Goal: Transaction & Acquisition: Purchase product/service

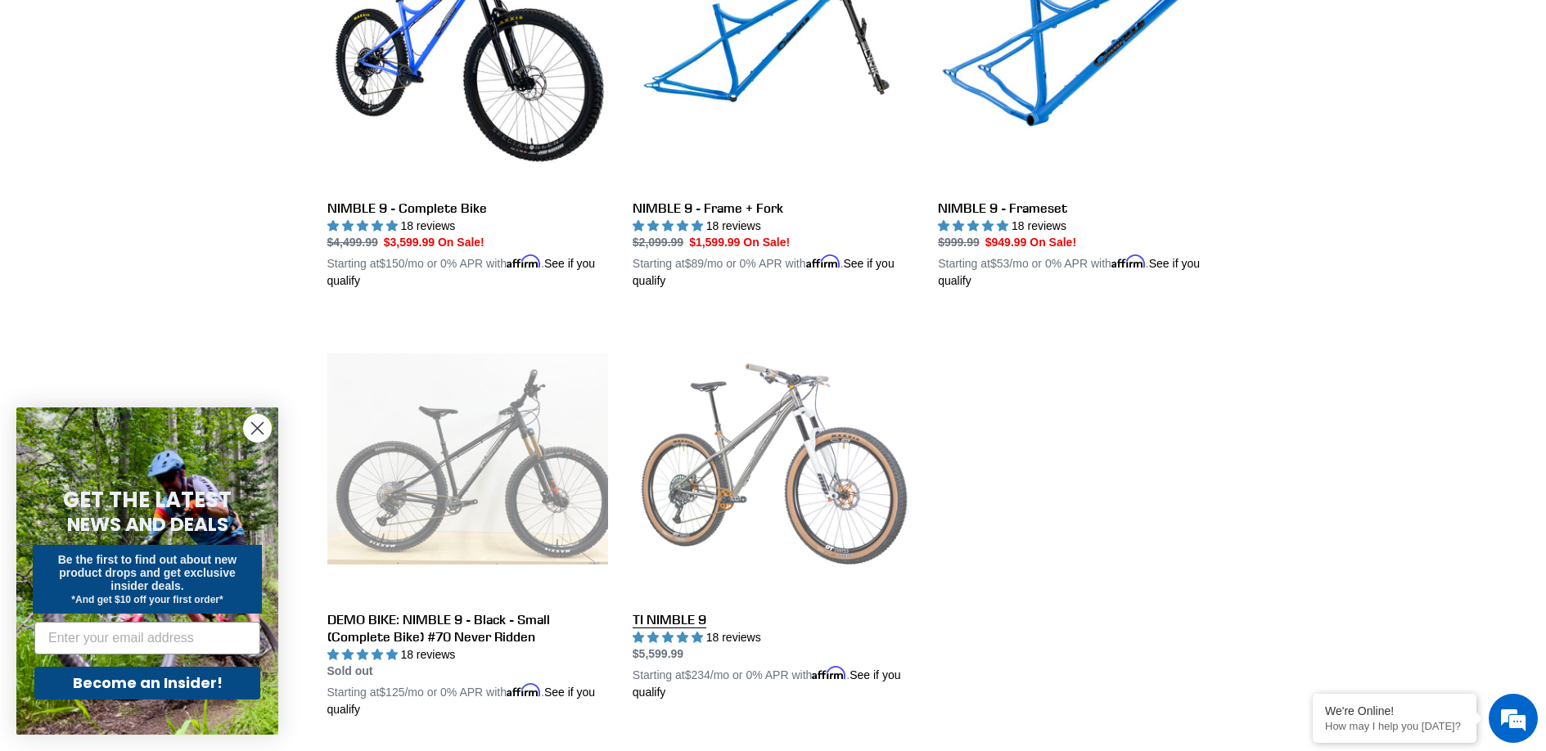
scroll to position [652, 0]
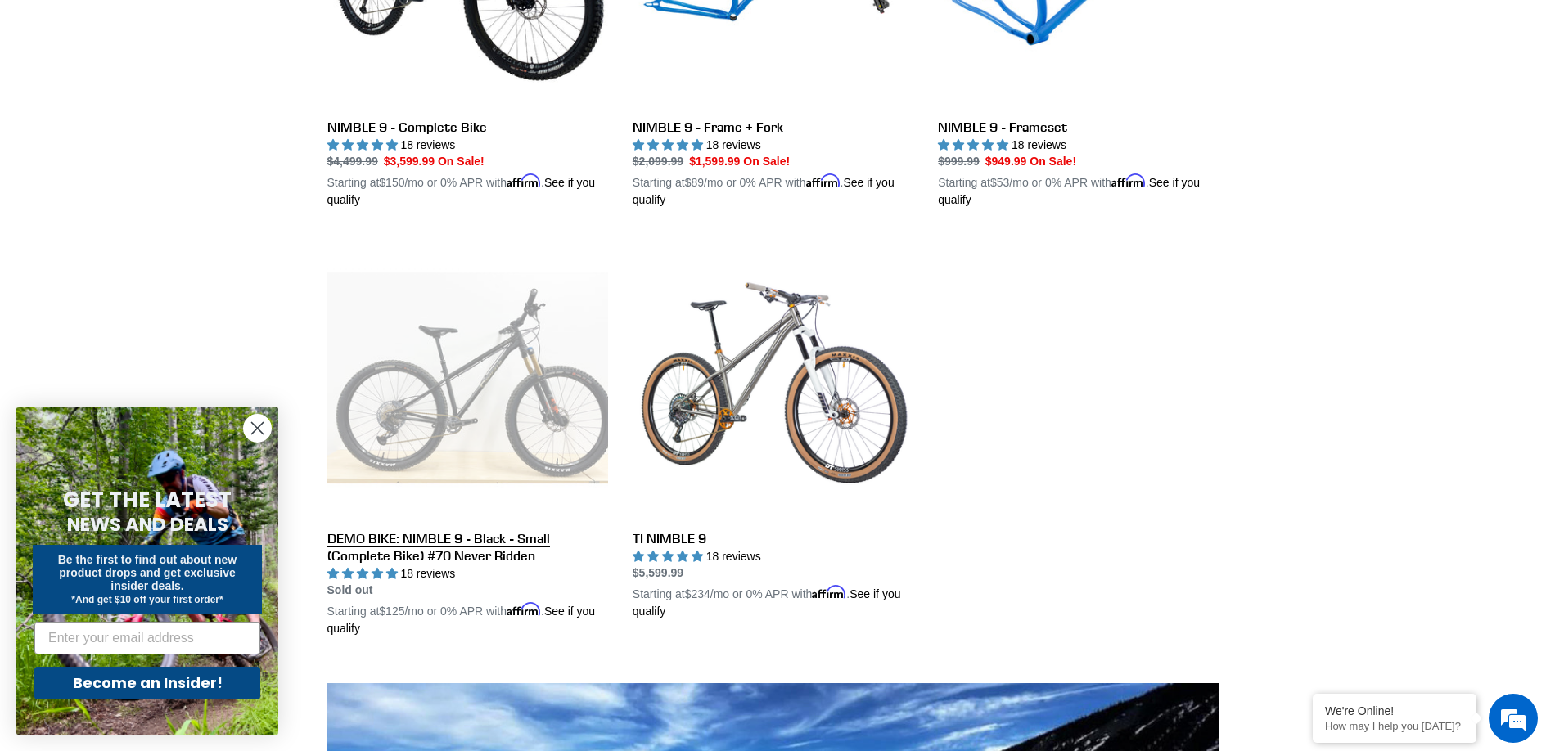
click at [438, 418] on link "DEMO BIKE: NIMBLE 9 - Black - Small (Complete Bike) #70 Never Ridden" at bounding box center [467, 437] width 281 height 400
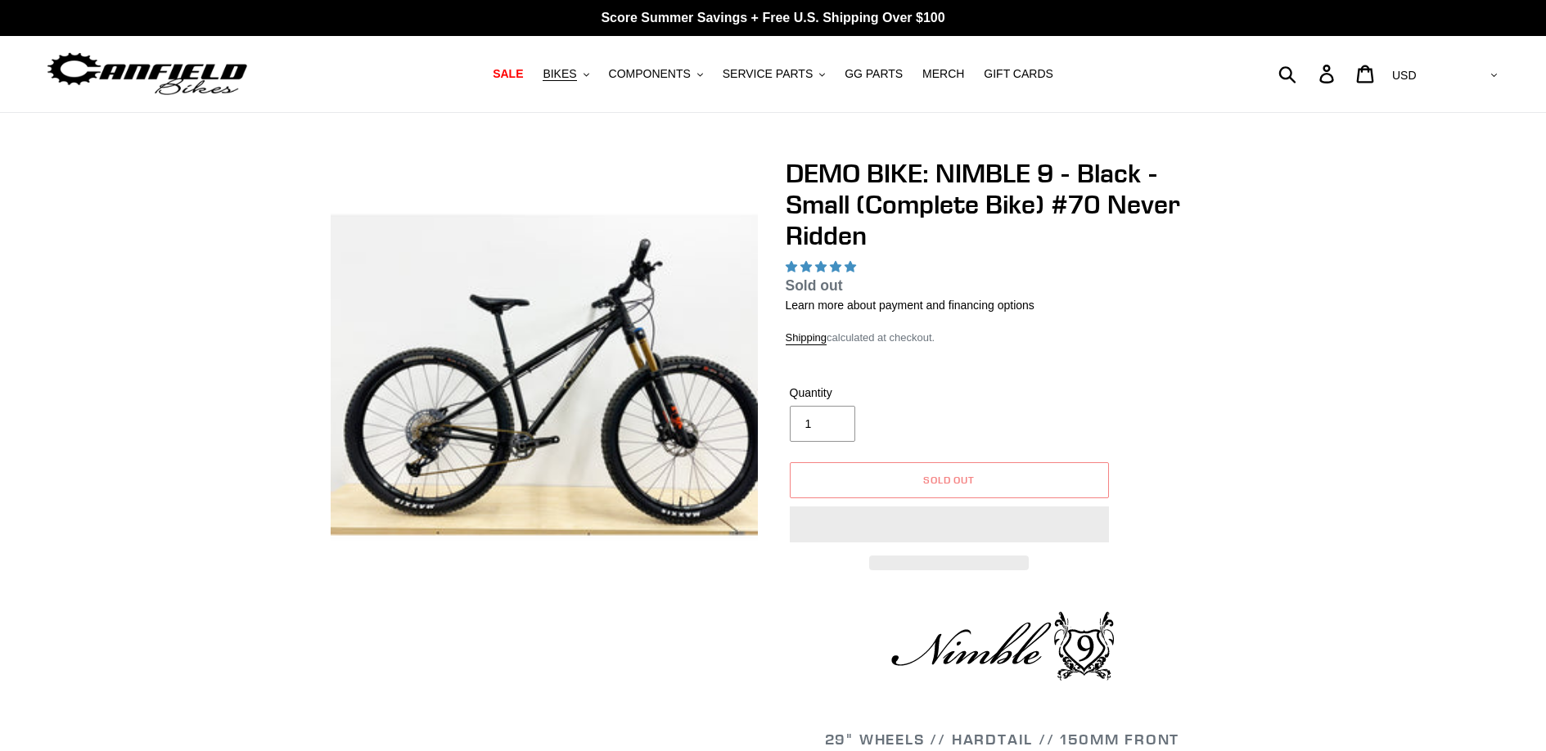
select select "highest-rating"
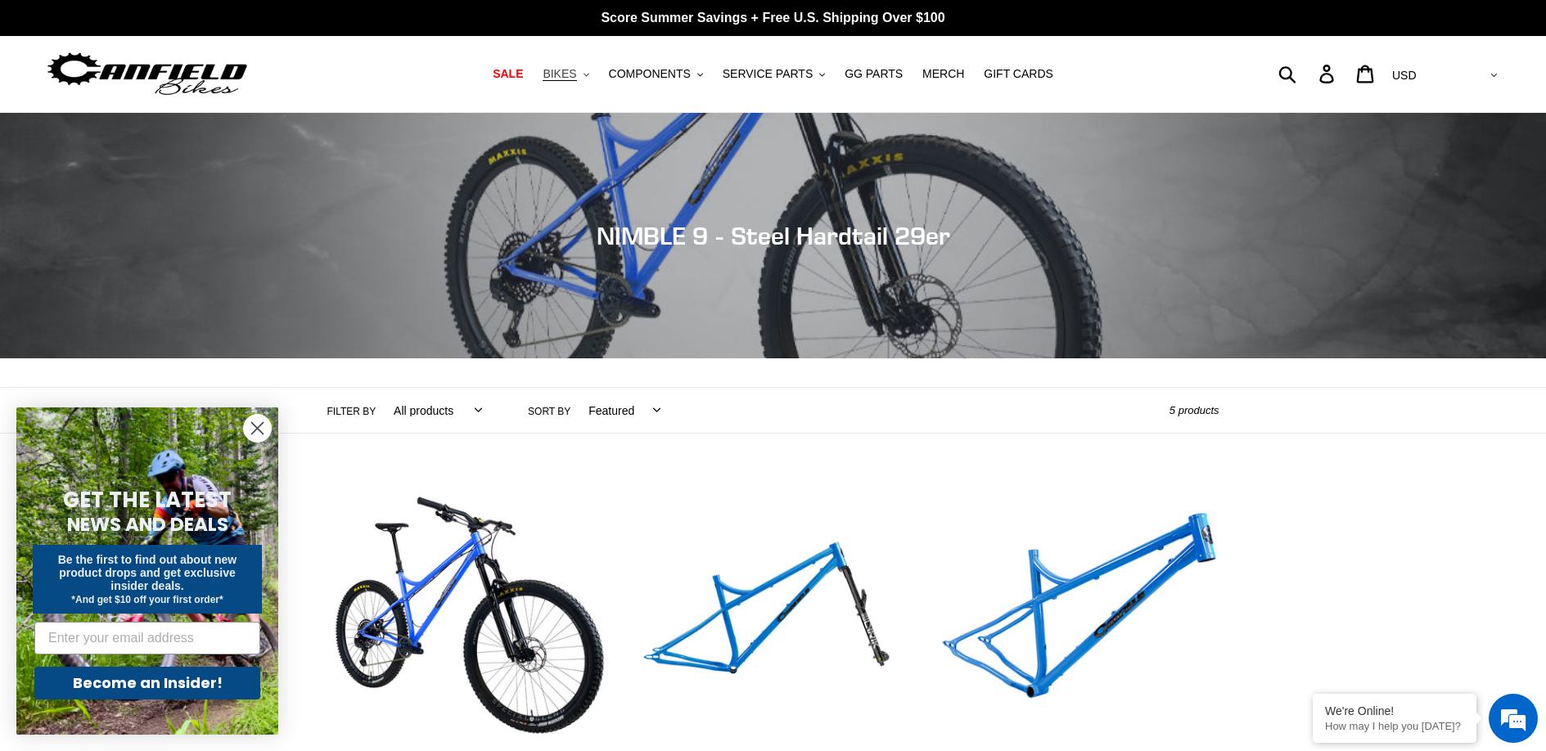
click at [572, 71] on span "BIKES" at bounding box center [560, 74] width 34 height 14
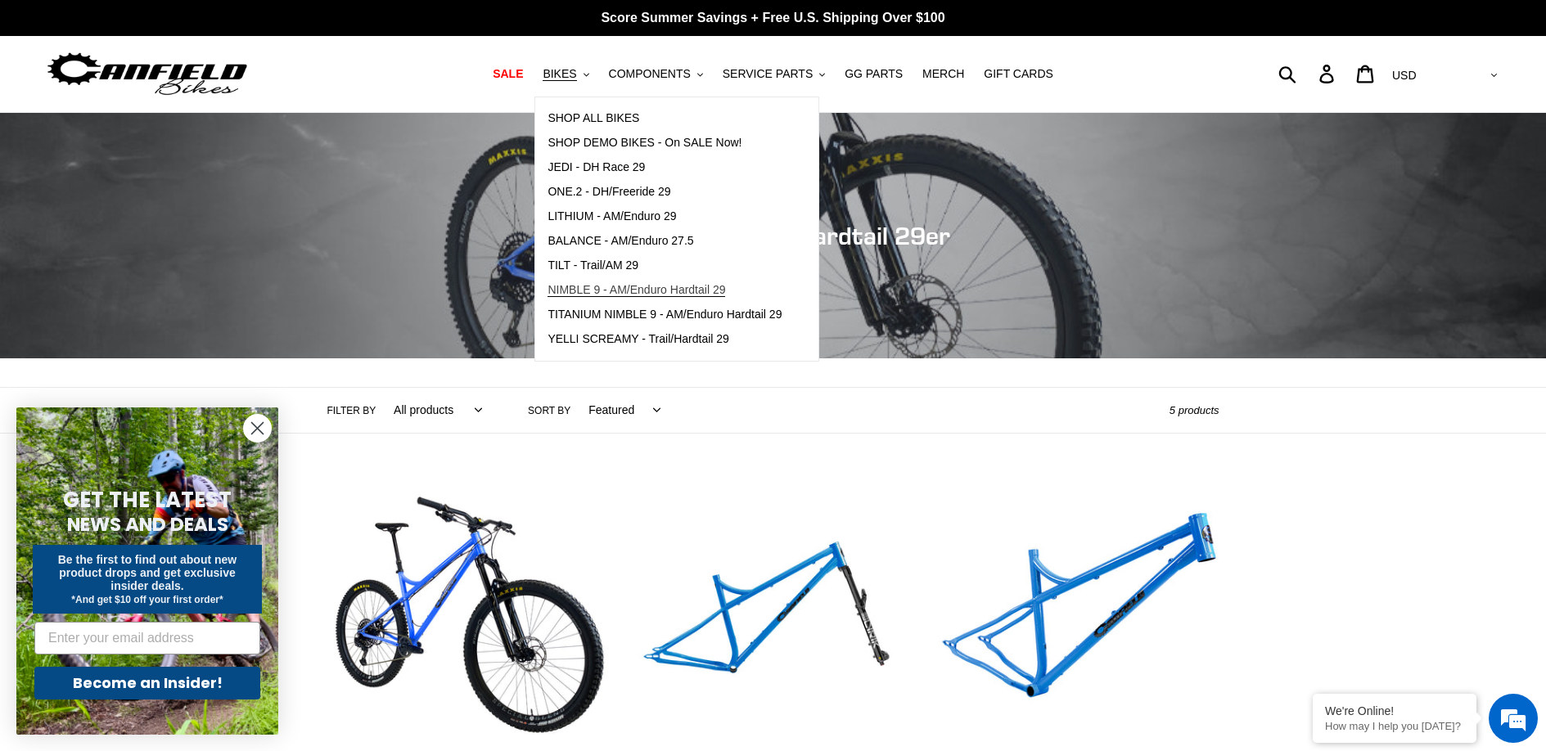
click at [596, 284] on span "NIMBLE 9 - AM/Enduro Hardtail 29" at bounding box center [637, 290] width 178 height 14
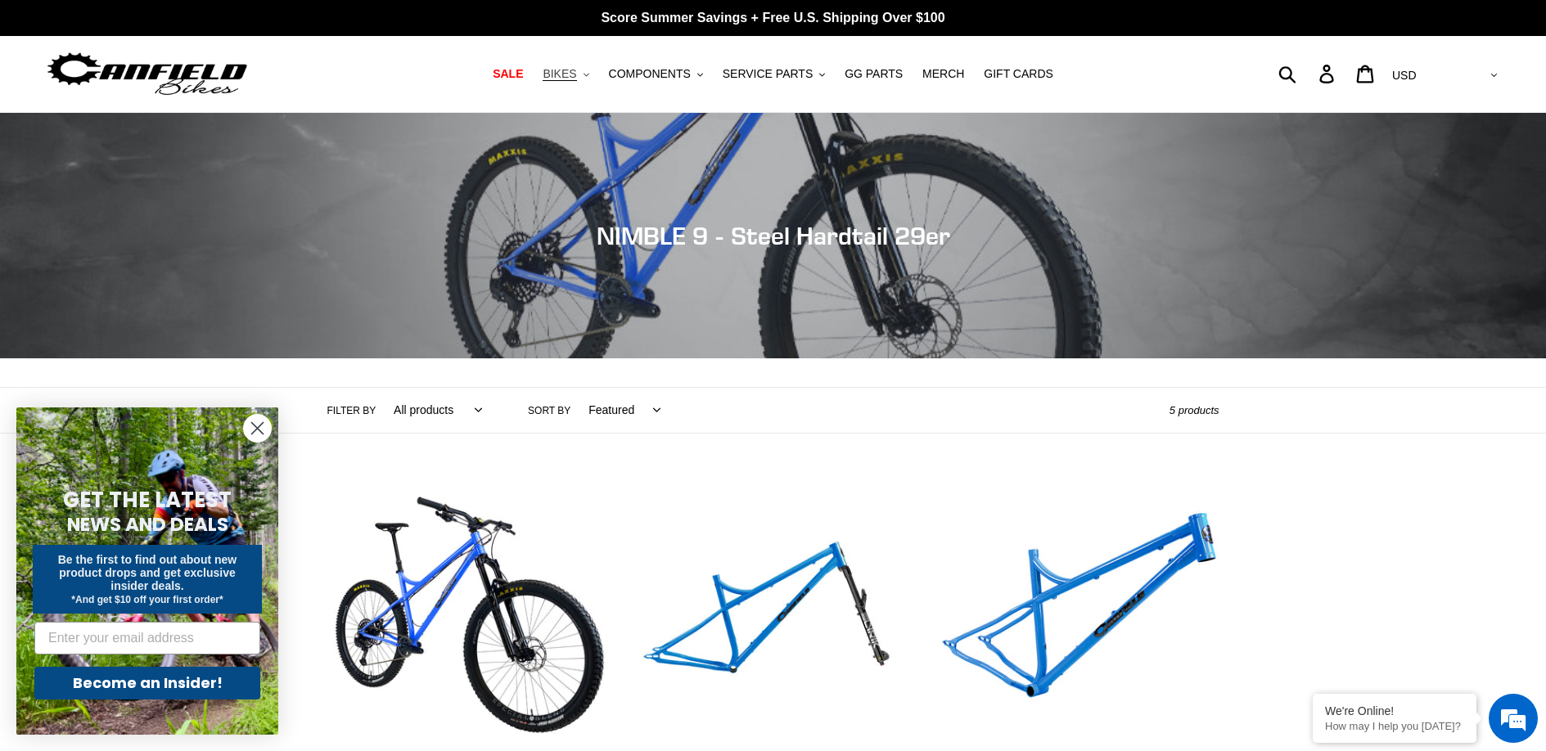
click at [589, 74] on icon ".cls-1{fill:#231f20}" at bounding box center [587, 75] width 6 height 6
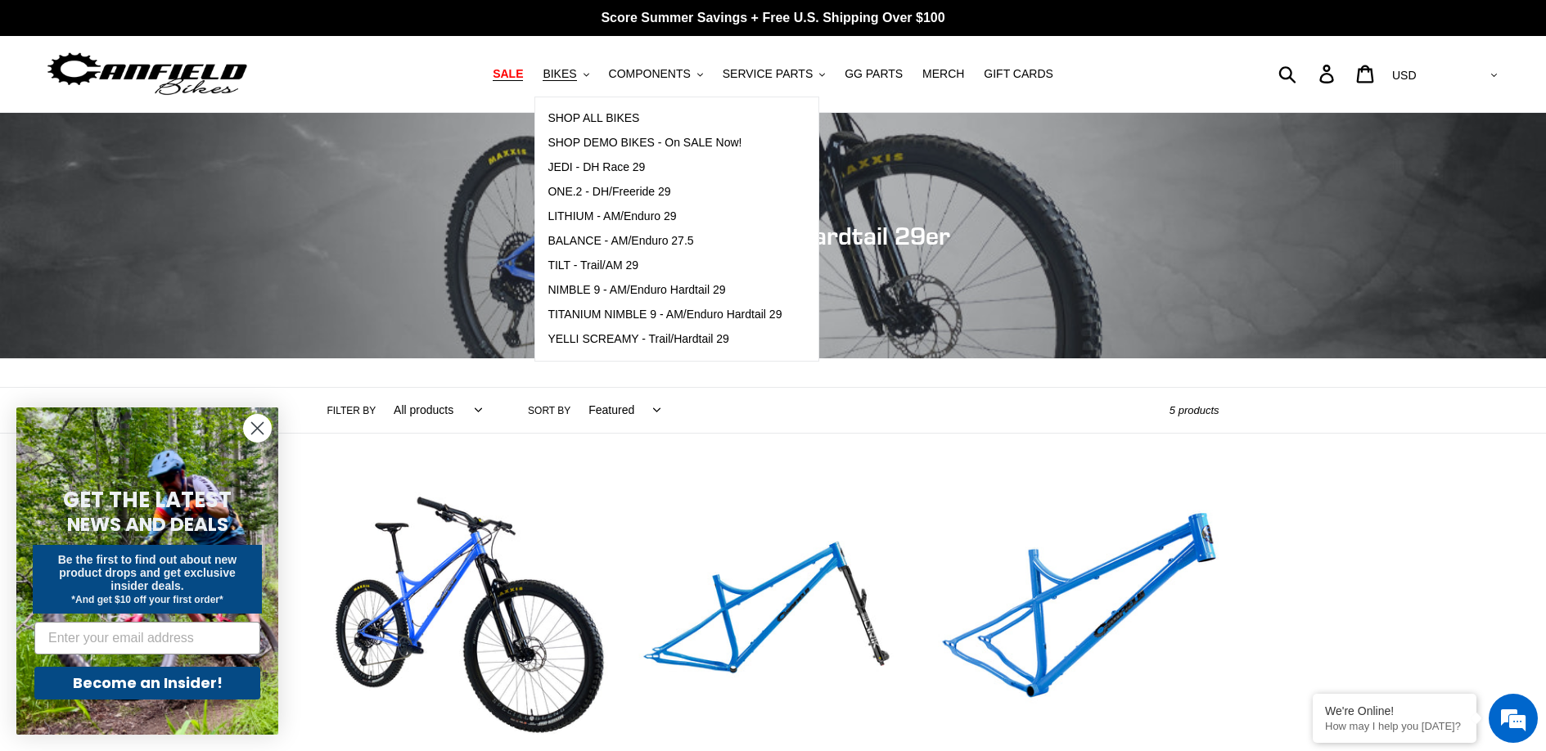
click at [511, 76] on span "SALE" at bounding box center [508, 74] width 30 height 14
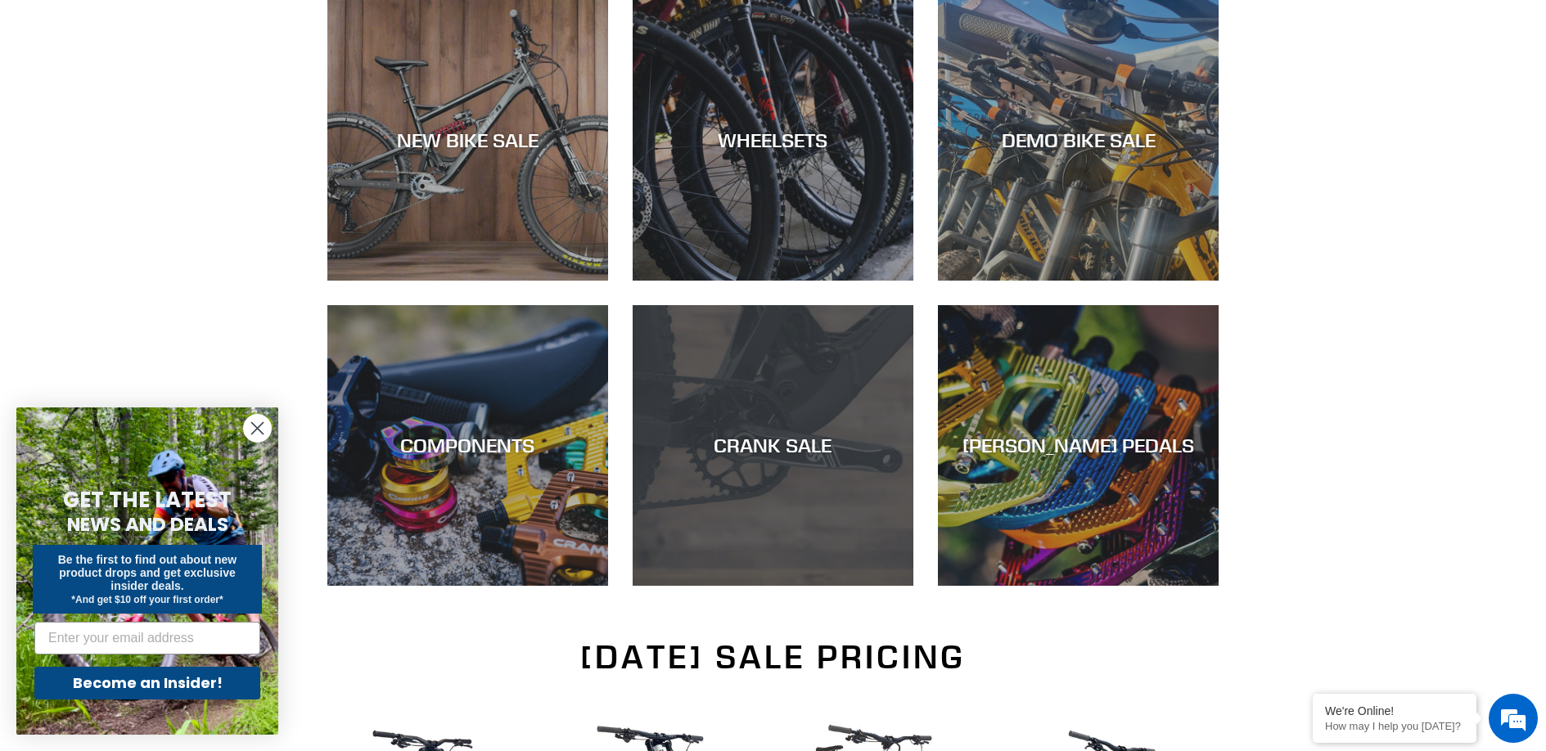
scroll to position [109, 0]
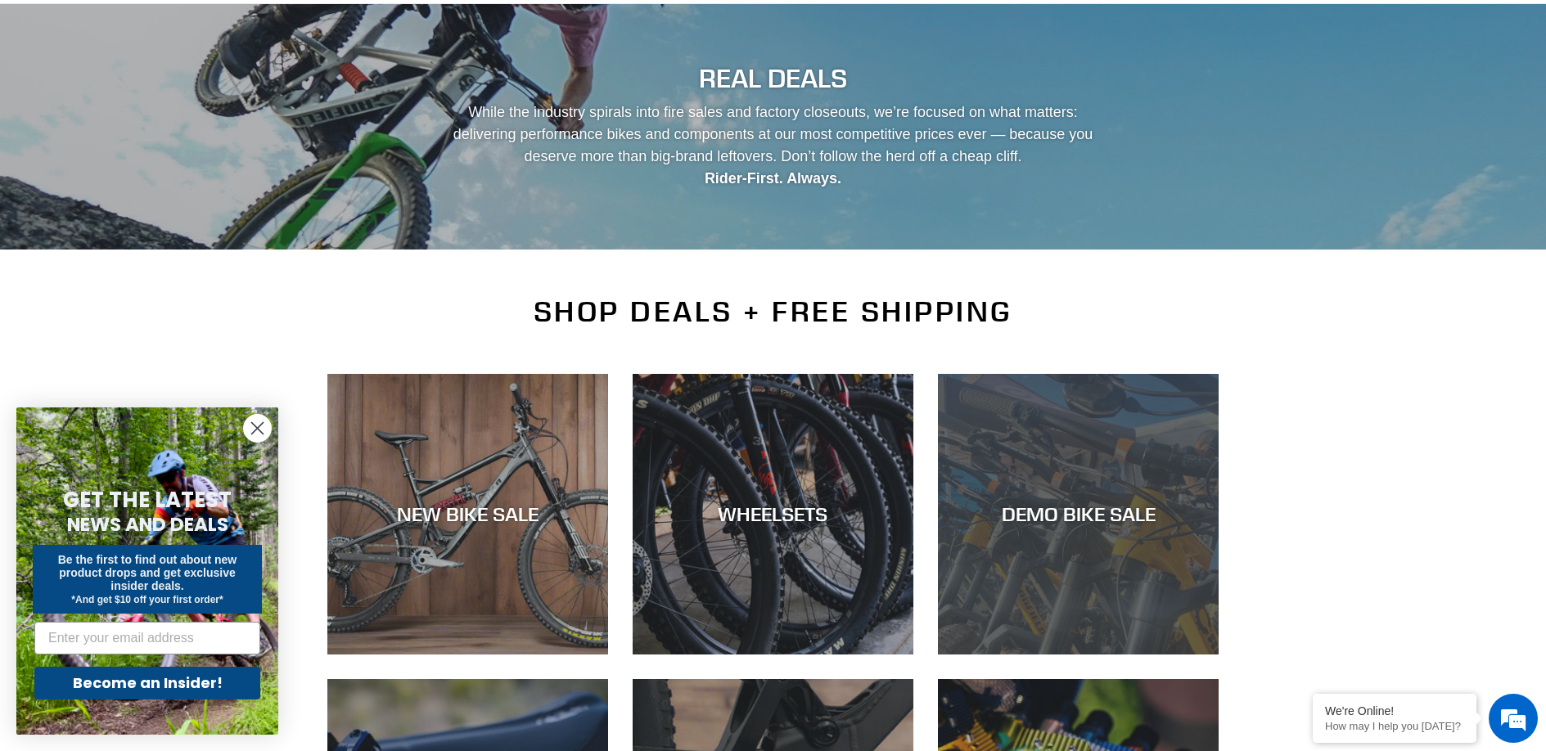
click at [1023, 655] on div "DEMO BIKE SALE" at bounding box center [1078, 655] width 281 height 0
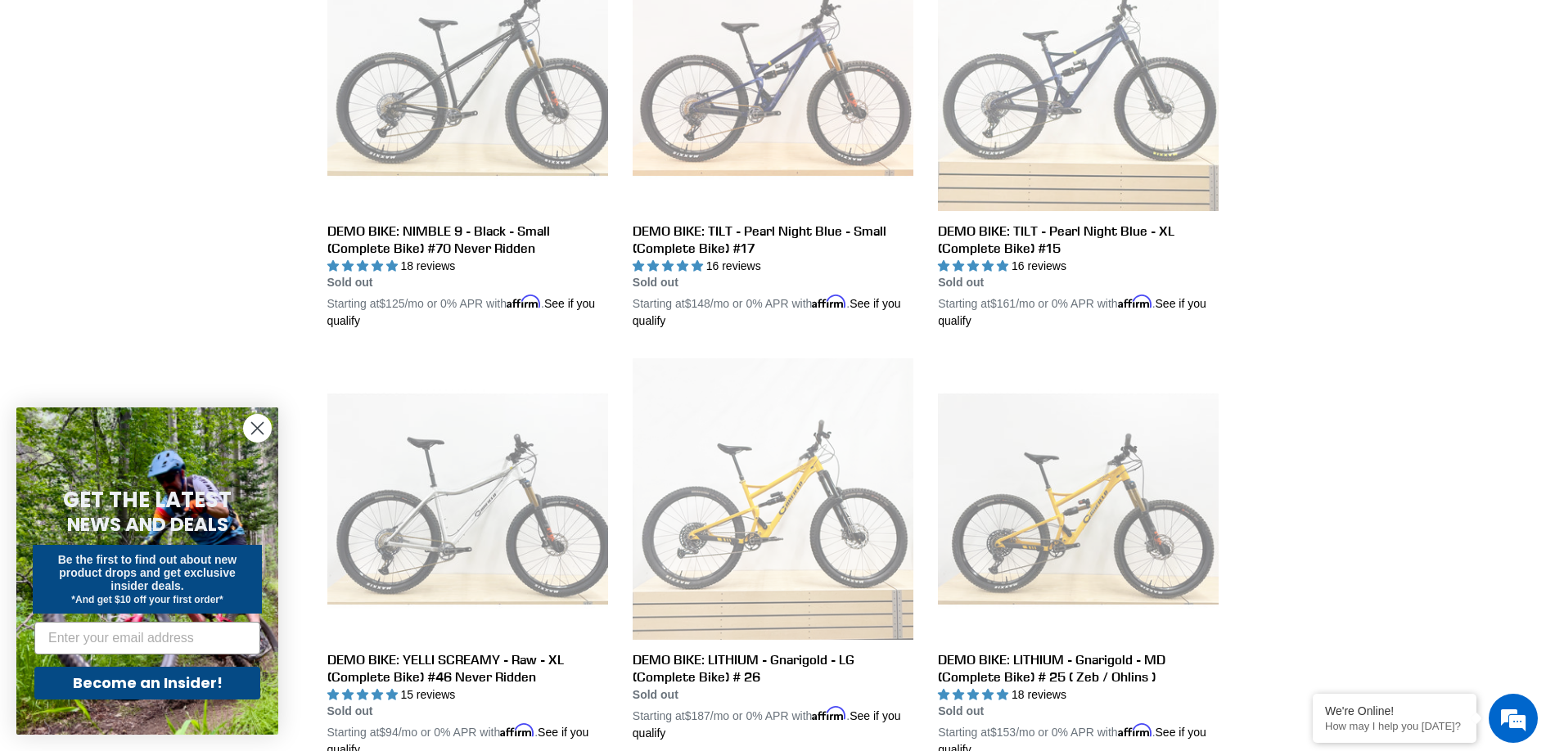
scroll to position [1754, 0]
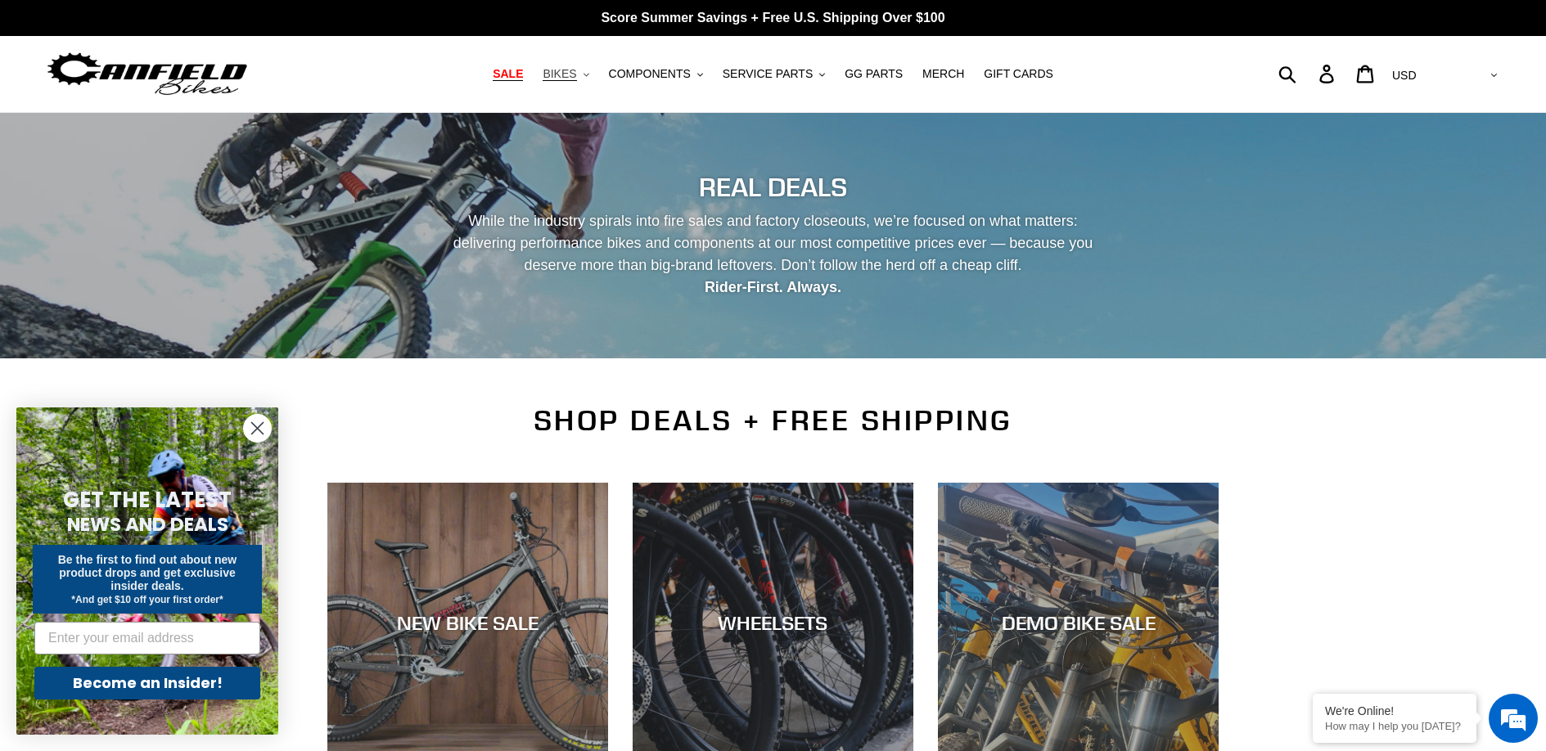
click at [583, 75] on button "BIKES .cls-1{fill:#231f20}" at bounding box center [566, 74] width 62 height 22
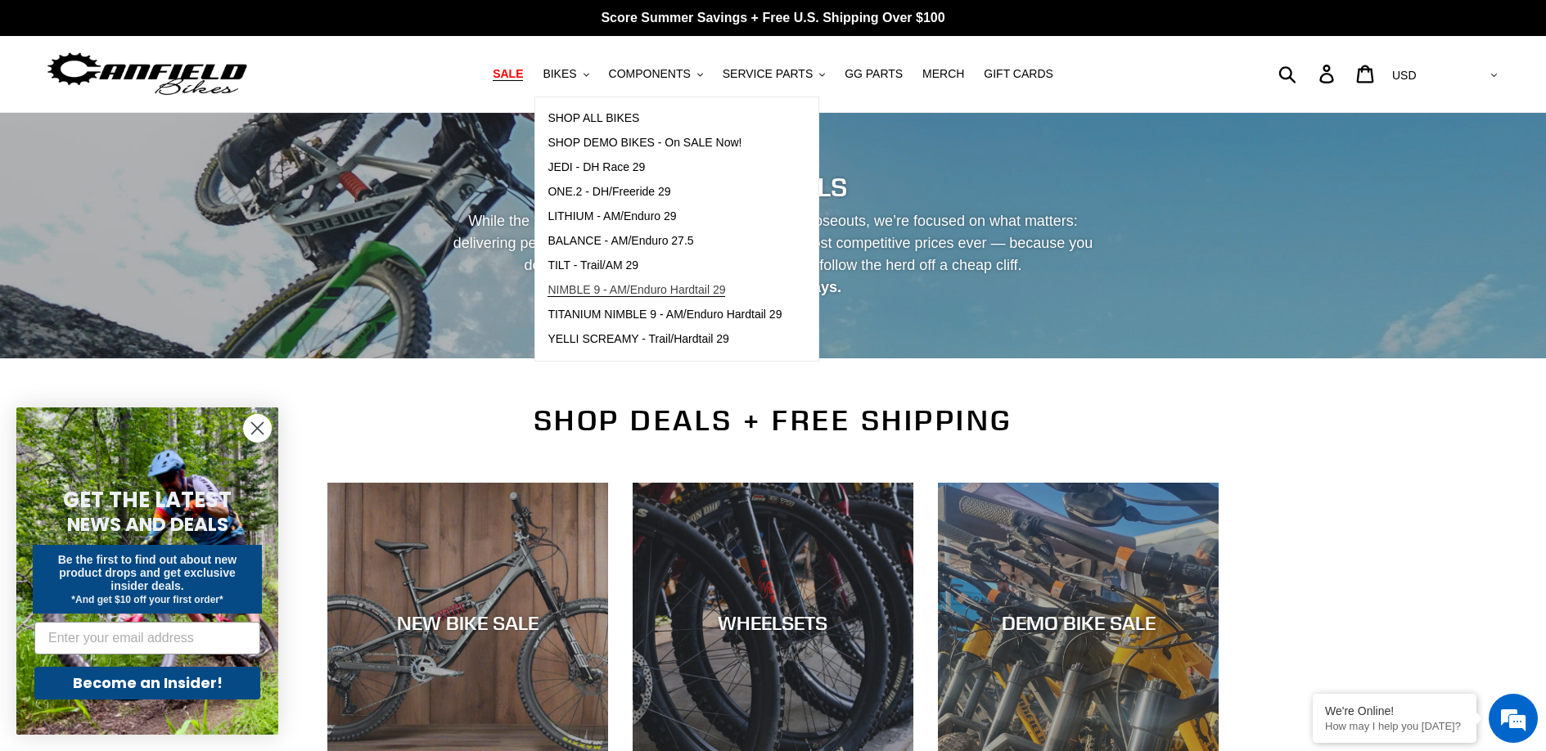
click at [614, 291] on span "NIMBLE 9 - AM/Enduro Hardtail 29" at bounding box center [637, 290] width 178 height 14
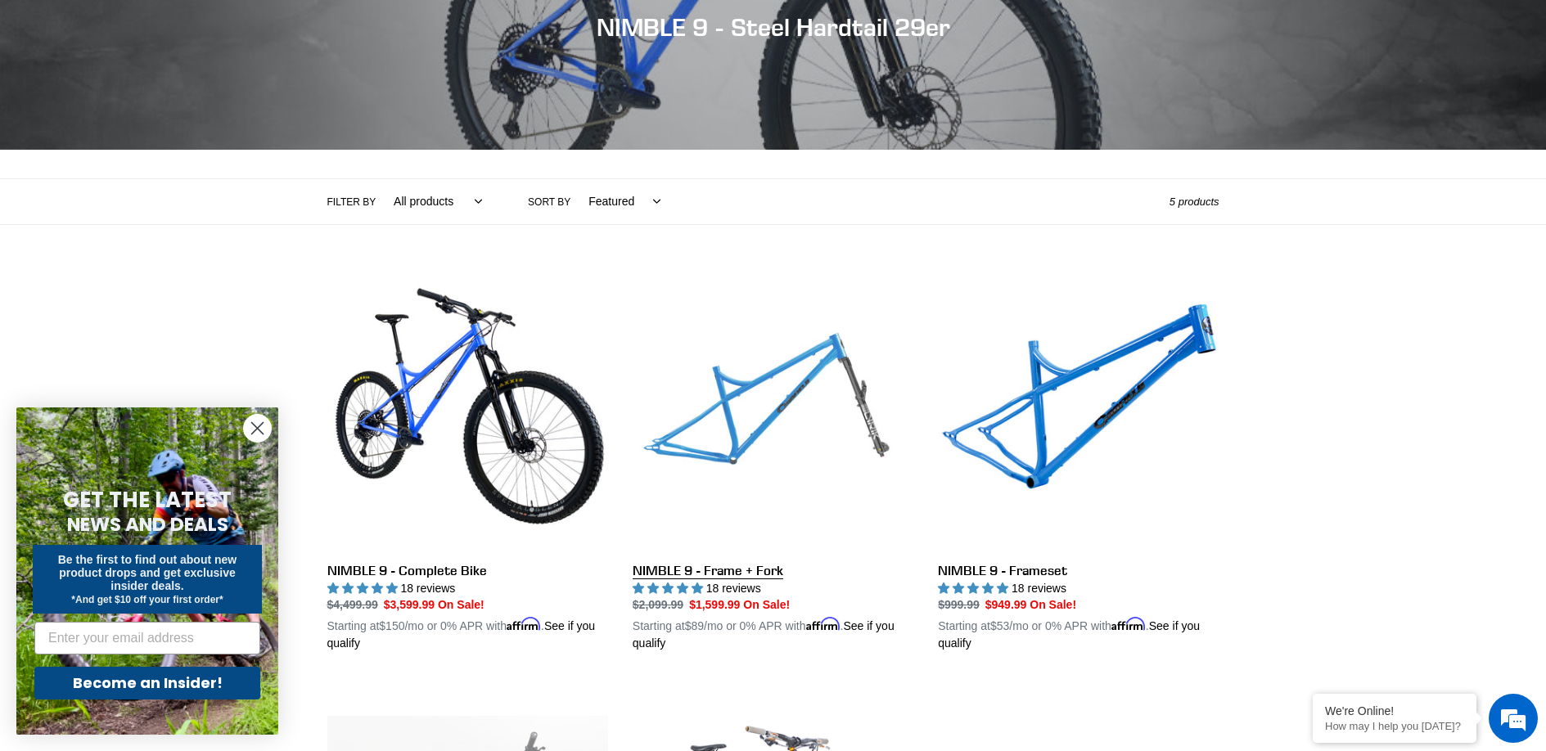
scroll to position [336, 0]
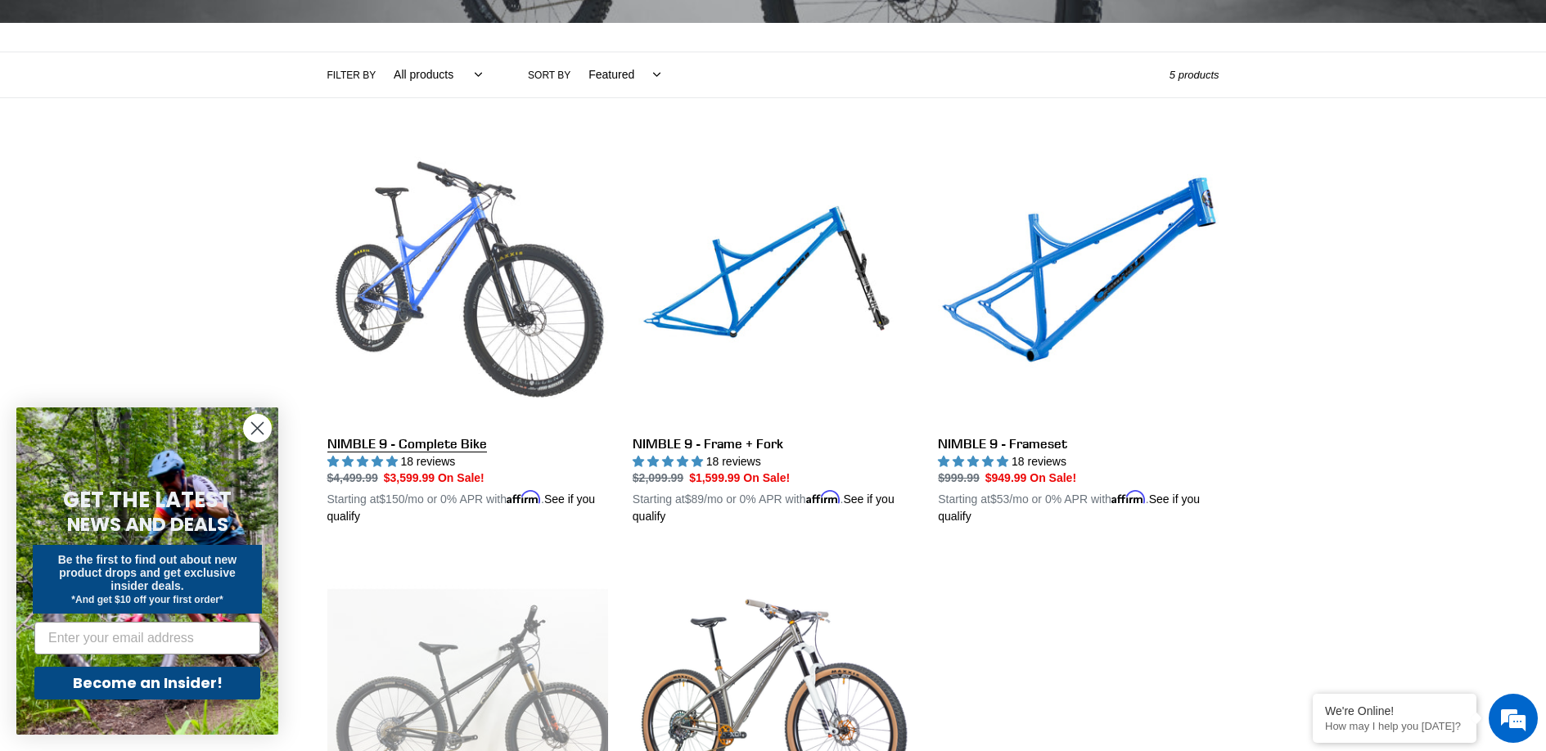
click at [424, 436] on link "NIMBLE 9 - Complete Bike" at bounding box center [467, 334] width 281 height 383
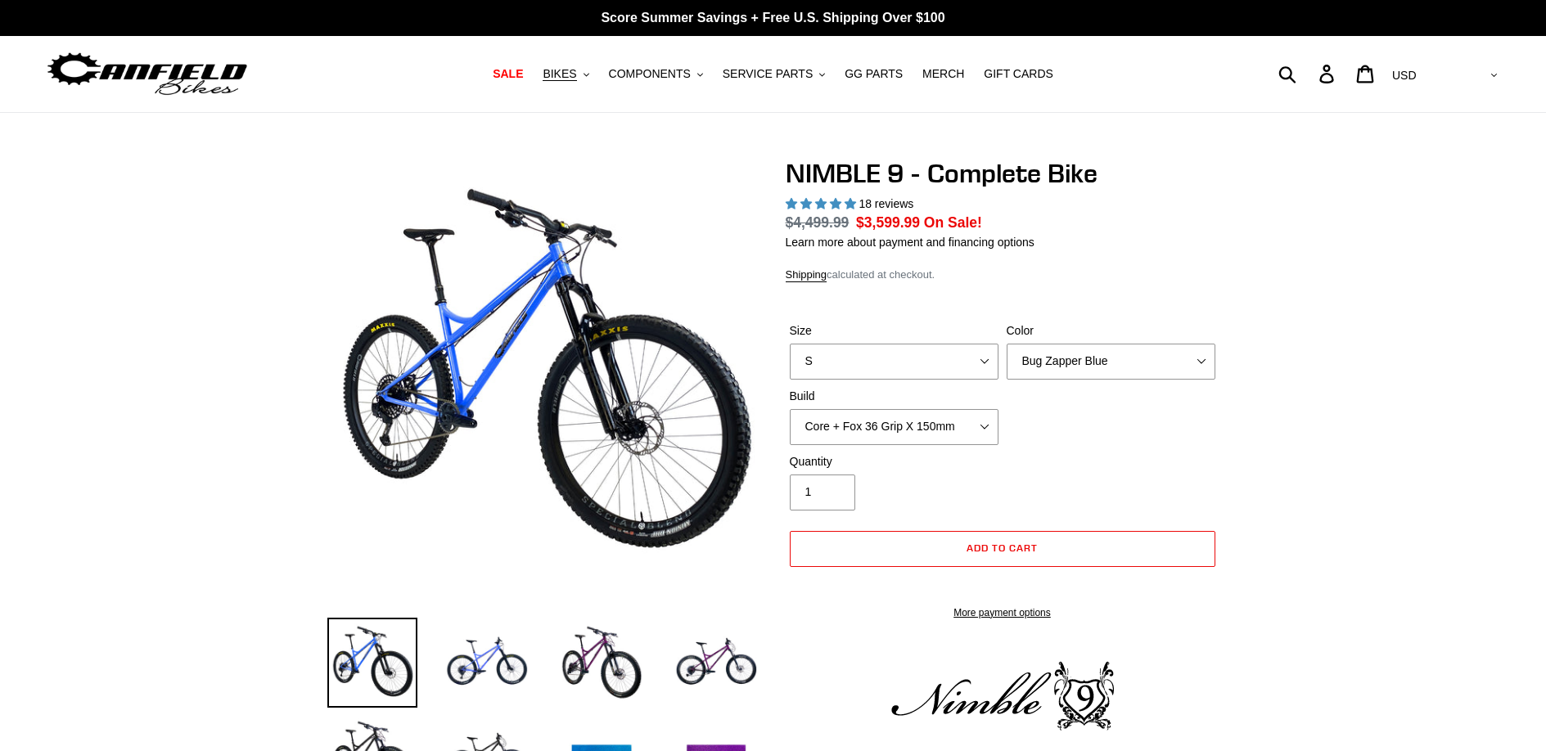
select select "highest-rating"
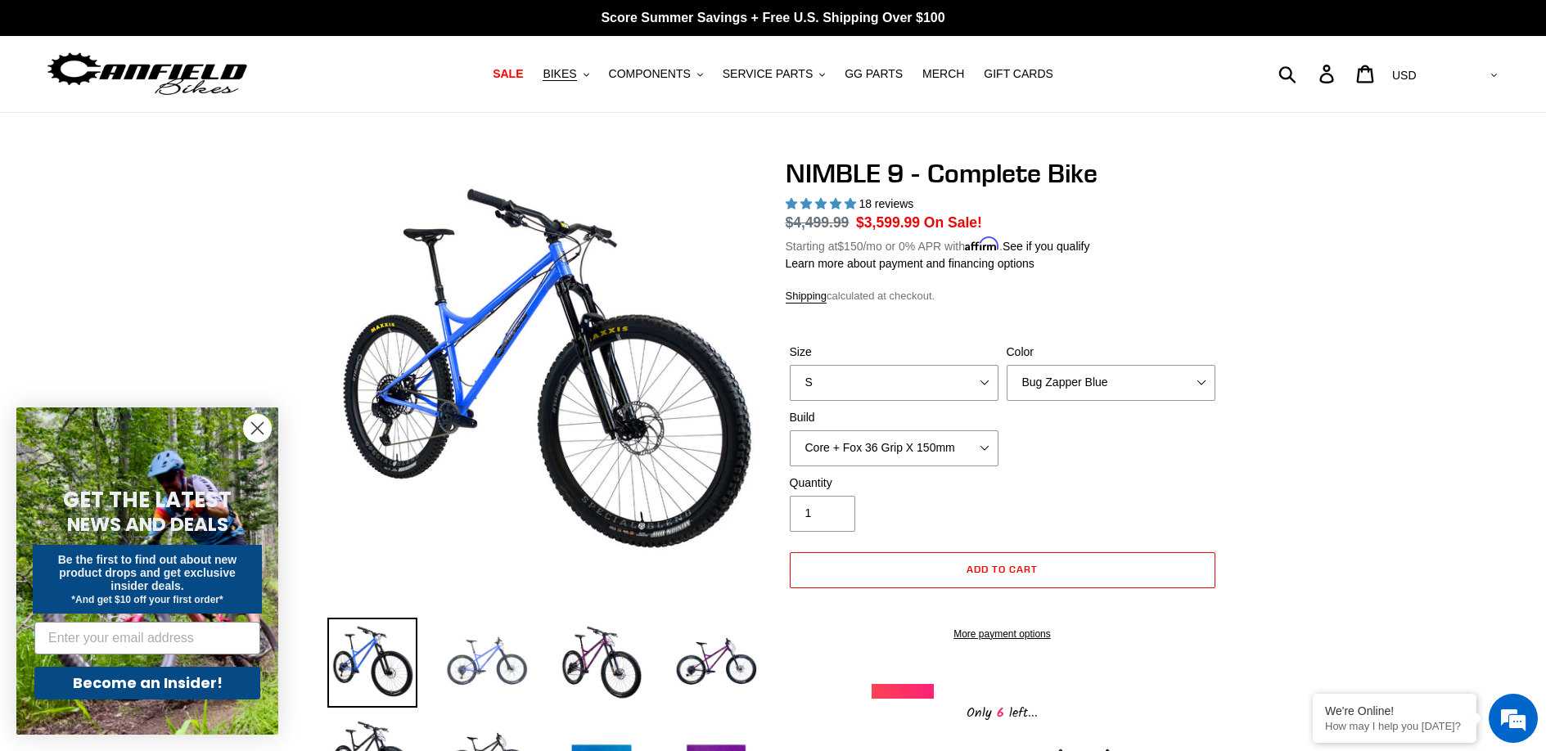
click at [490, 649] on img at bounding box center [487, 663] width 90 height 90
